Goal: Information Seeking & Learning: Learn about a topic

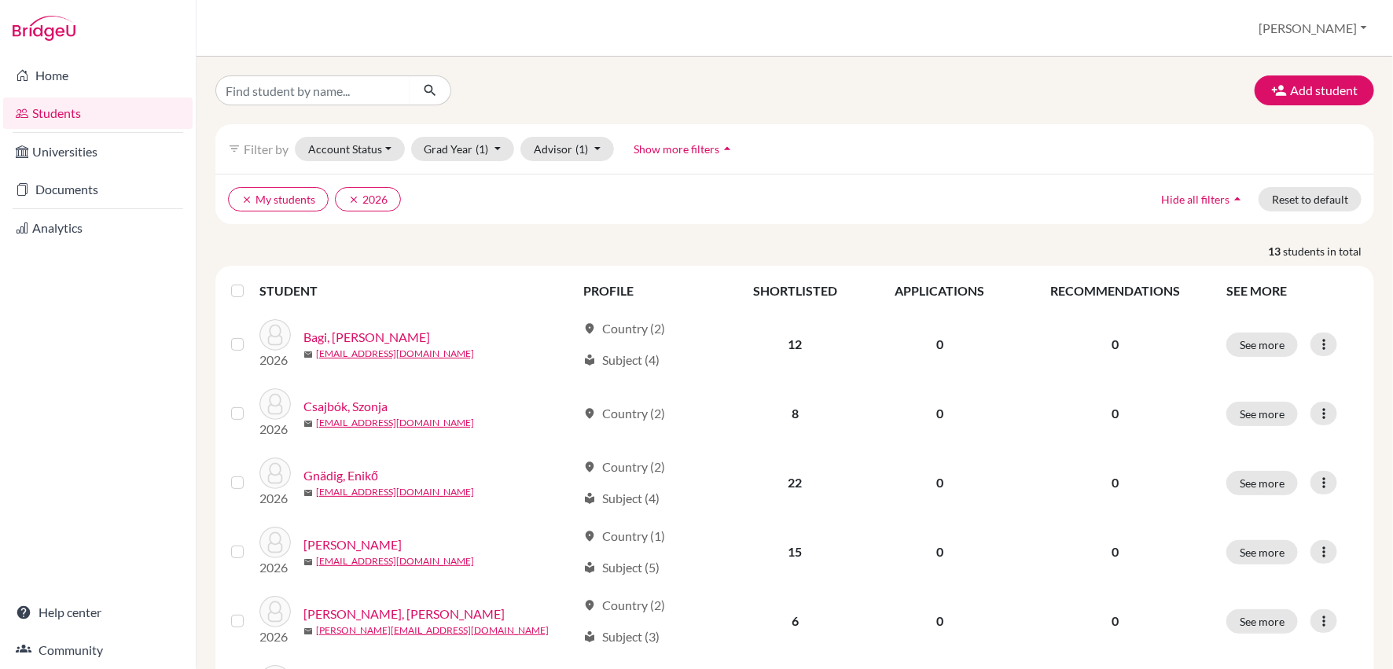
scroll to position [226, 0]
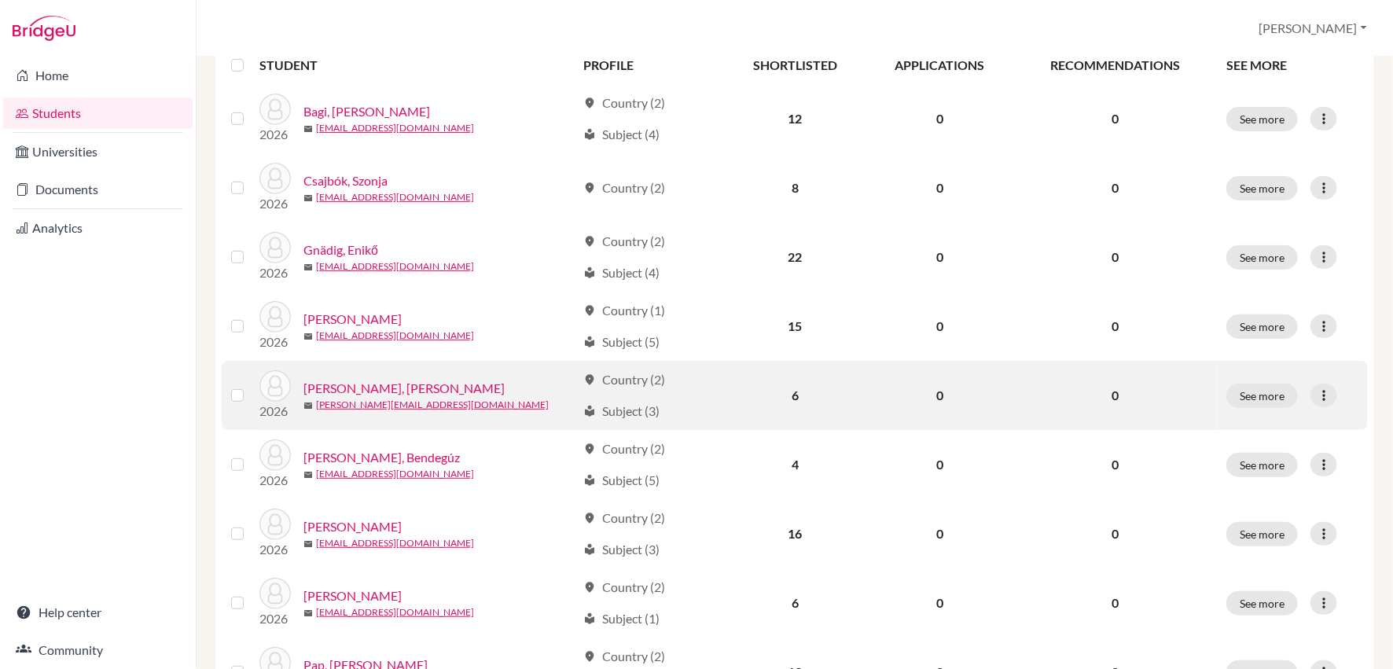
click at [373, 387] on link "[PERSON_NAME], [PERSON_NAME]" at bounding box center [403, 388] width 201 height 19
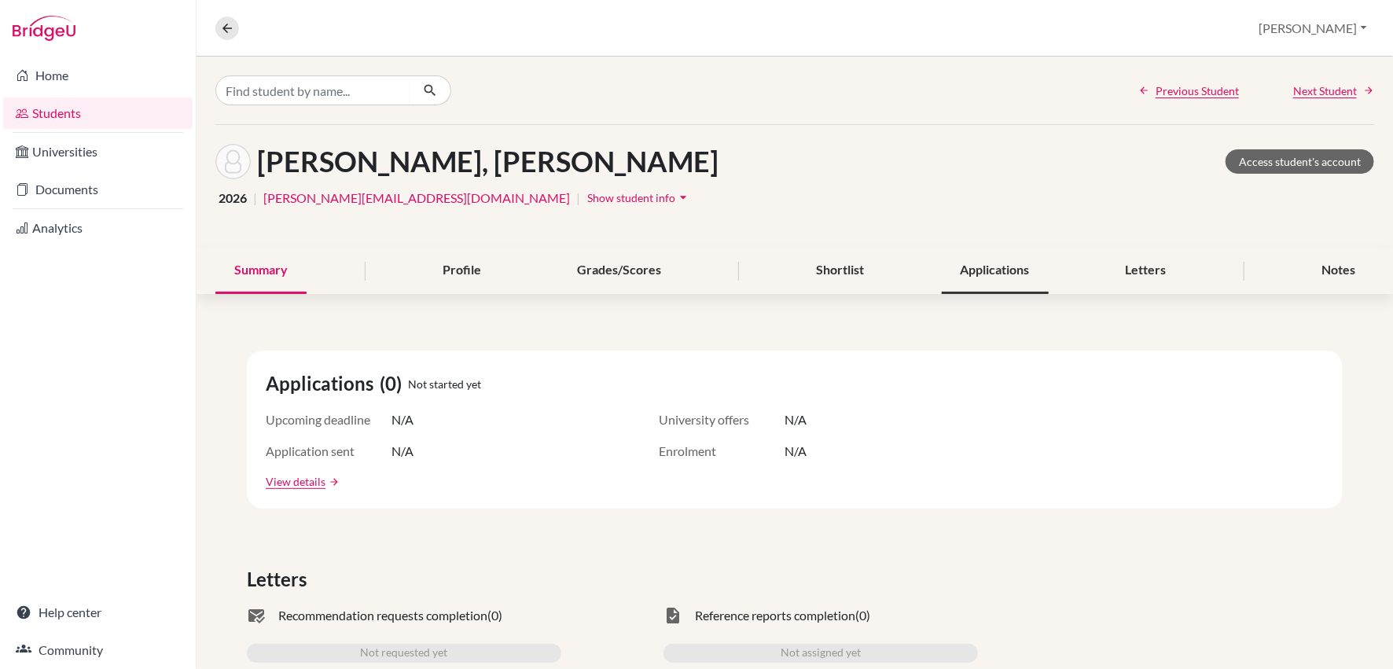
click at [969, 279] on div "Applications" at bounding box center [995, 271] width 107 height 46
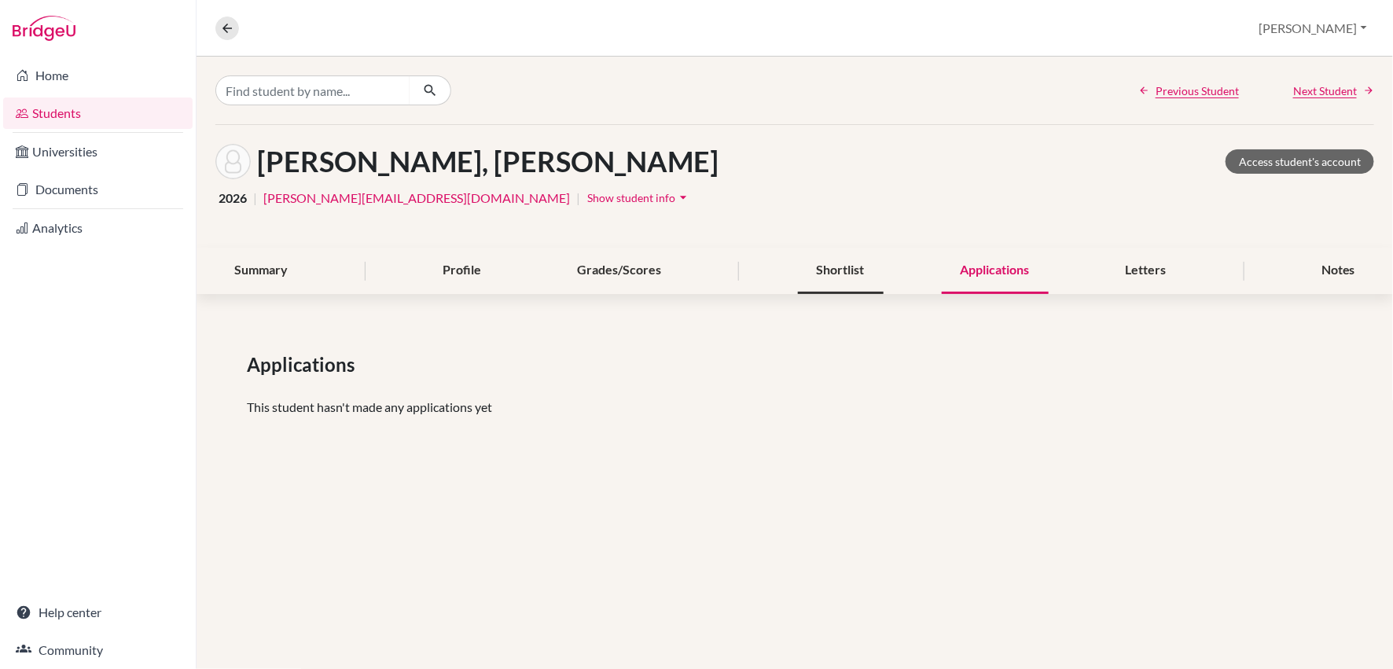
click at [855, 265] on div "Shortlist" at bounding box center [841, 271] width 86 height 46
